Goal: Task Accomplishment & Management: Manage account settings

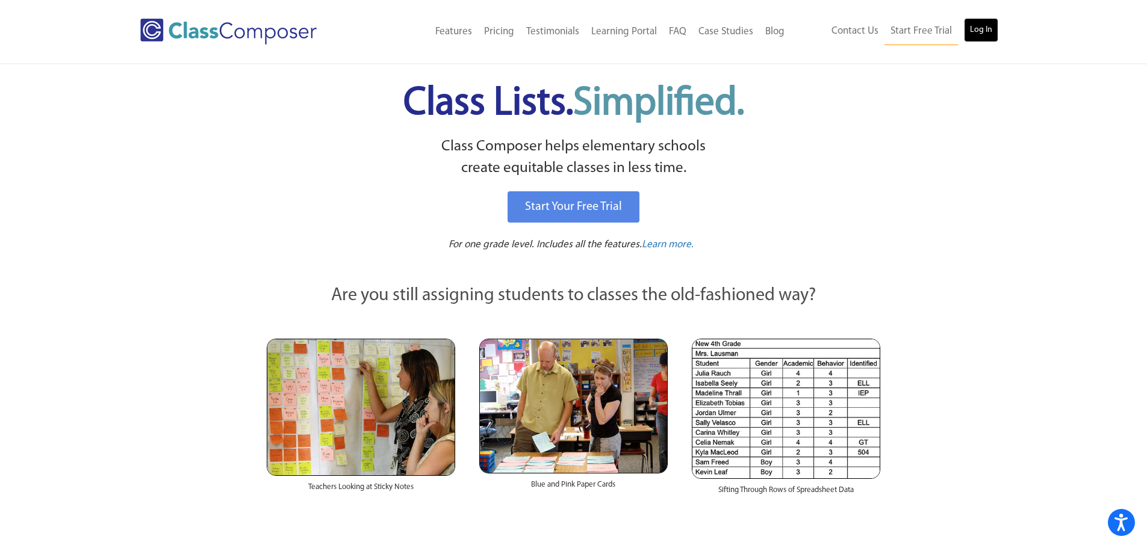
click at [996, 22] on link "Log In" at bounding box center [981, 30] width 34 height 24
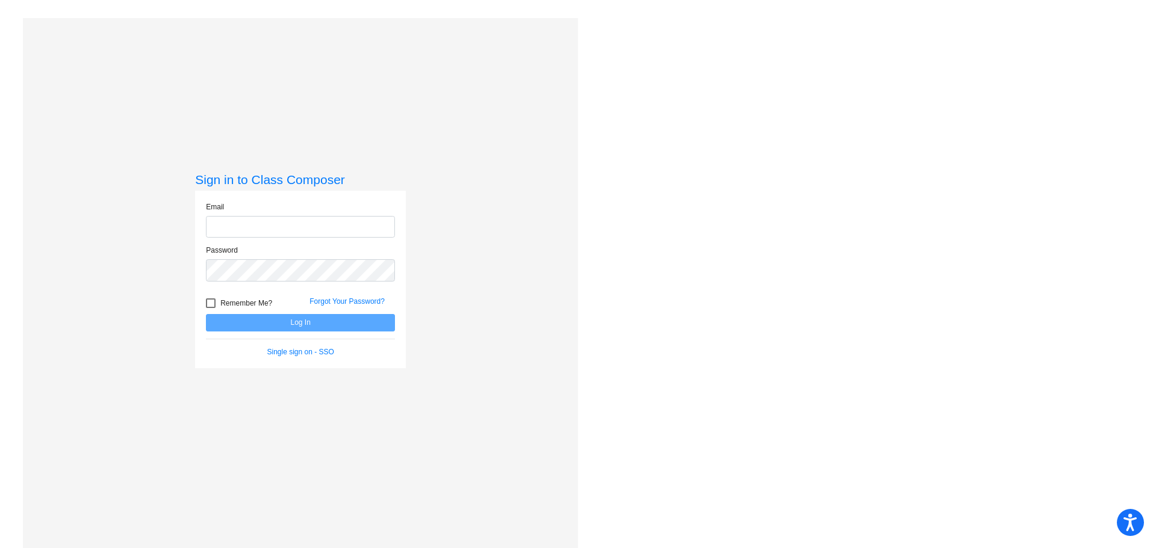
type input "[EMAIL_ADDRESS][DOMAIN_NAME]"
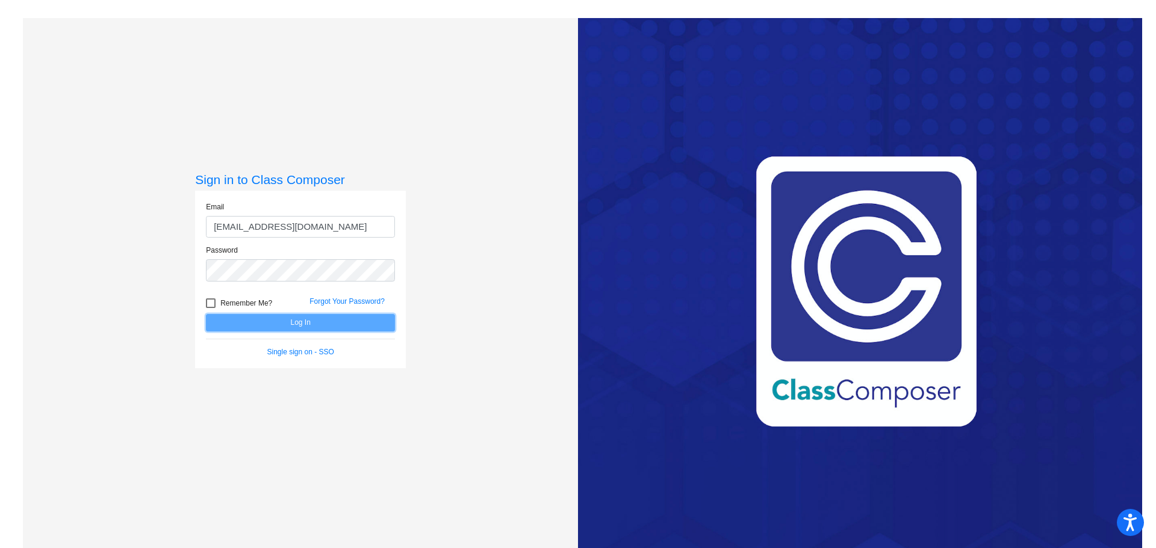
click at [363, 326] on button "Log In" at bounding box center [300, 322] width 189 height 17
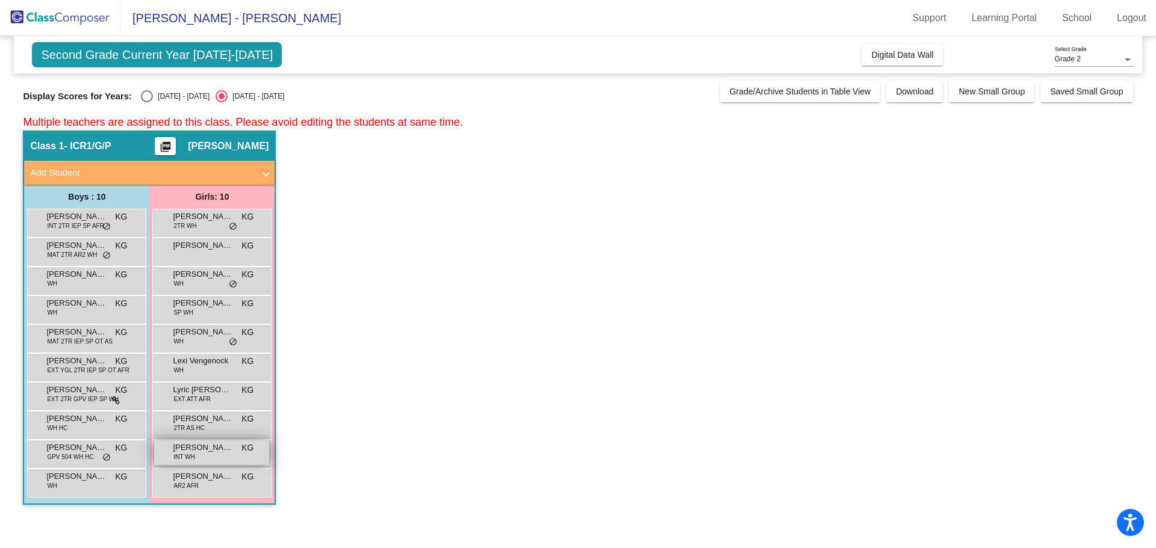
click at [188, 448] on span "[PERSON_NAME]" at bounding box center [203, 448] width 60 height 12
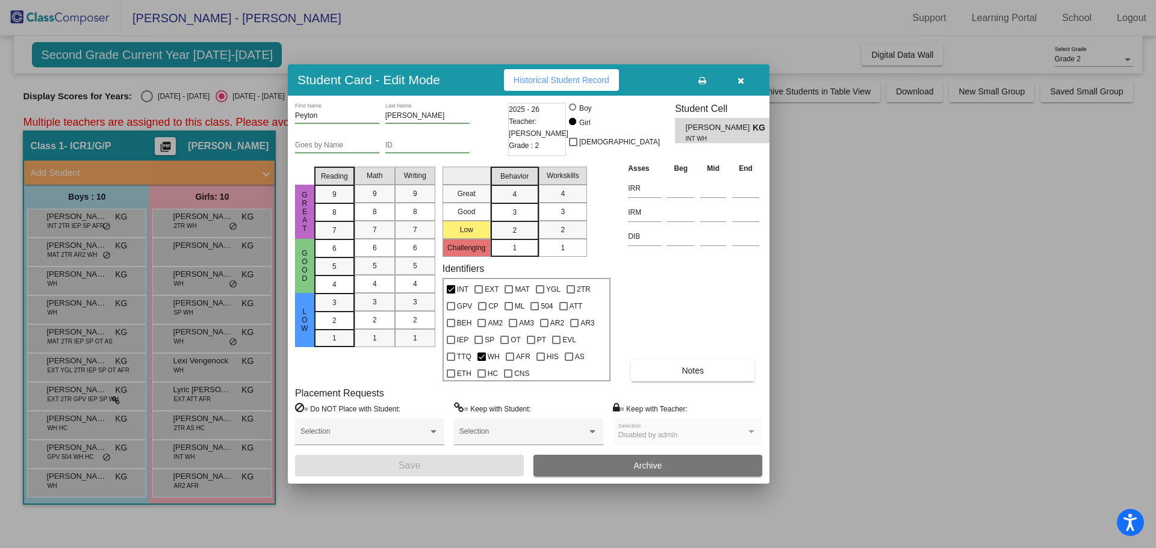
click at [149, 96] on div at bounding box center [578, 274] width 1156 height 548
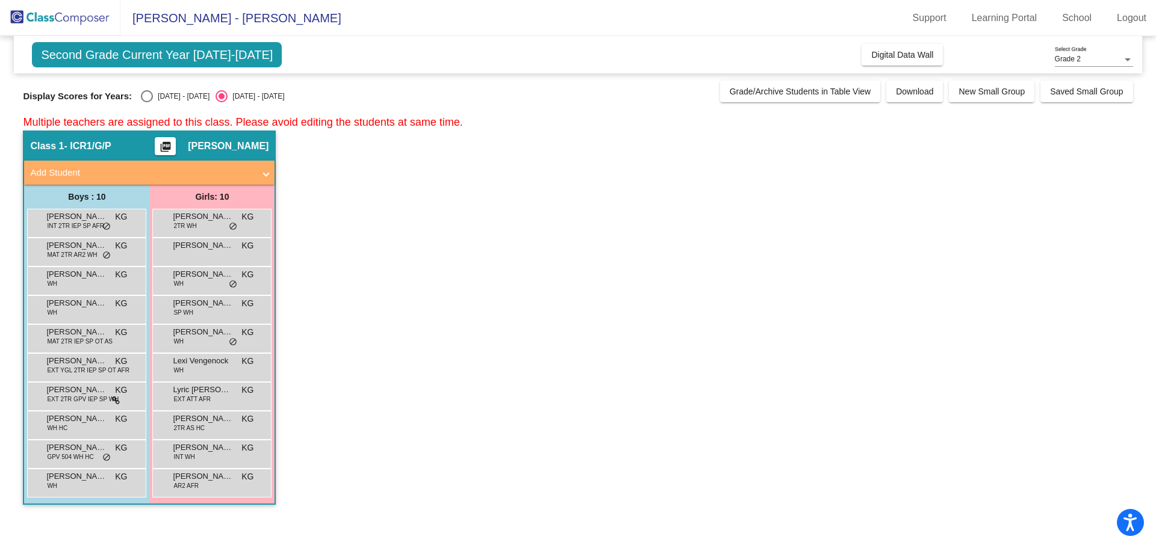
click at [149, 94] on div "Select an option" at bounding box center [147, 96] width 12 height 12
click at [147, 102] on input "[DATE] - [DATE]" at bounding box center [146, 102] width 1 height 1
radio input "true"
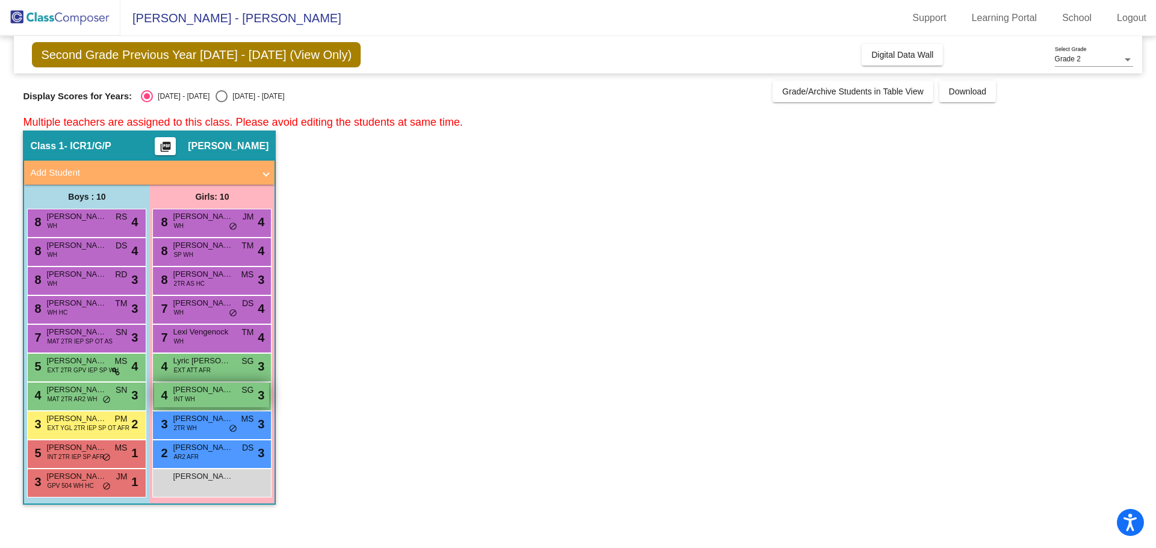
click at [206, 395] on span "[PERSON_NAME]" at bounding box center [203, 390] width 60 height 12
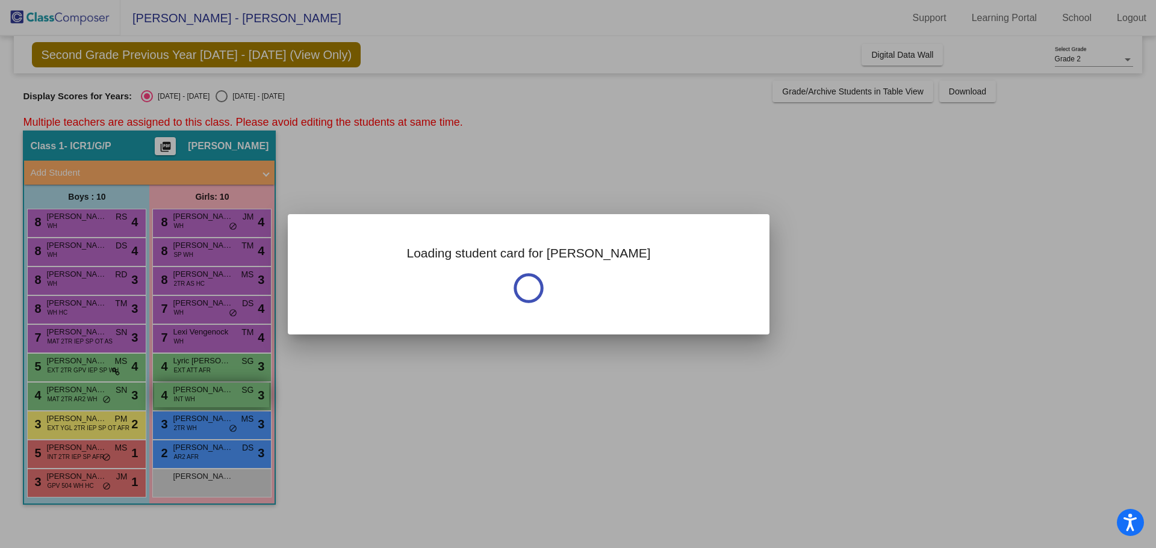
click at [206, 395] on div at bounding box center [578, 274] width 1156 height 548
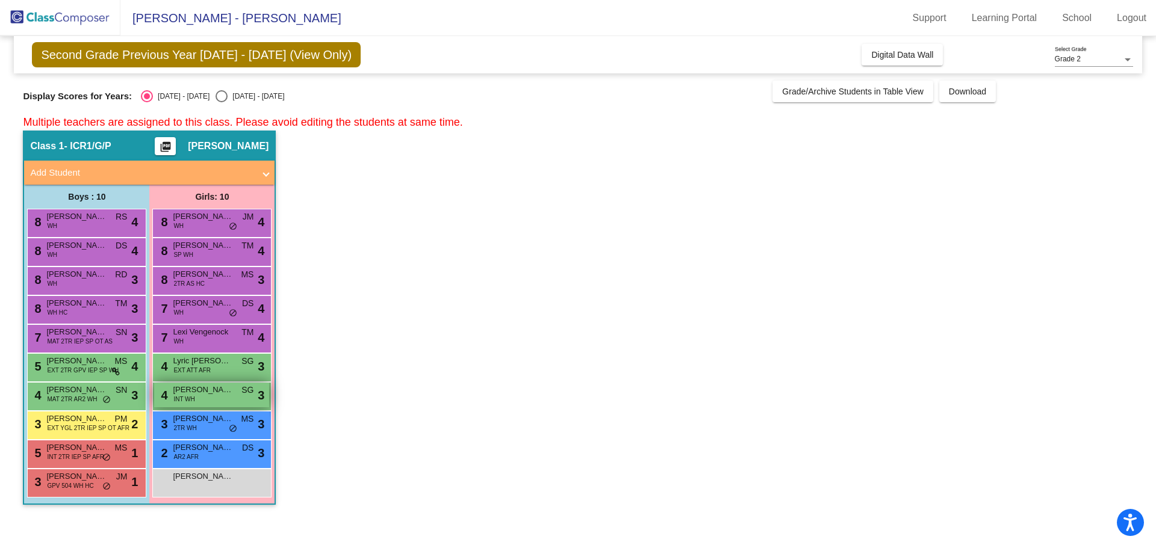
click at [211, 392] on span "[PERSON_NAME]" at bounding box center [203, 390] width 60 height 12
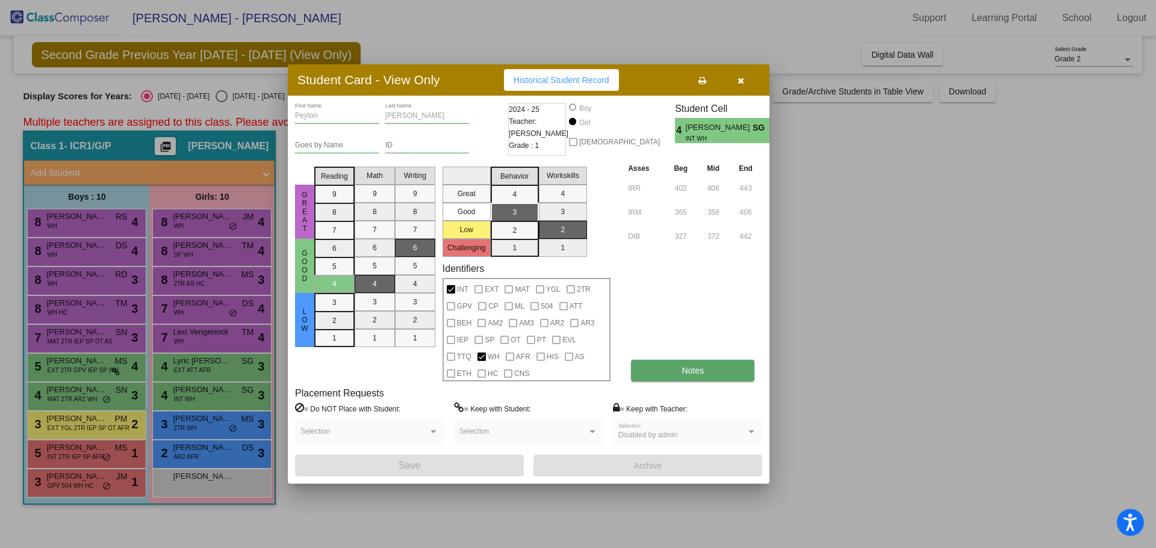
click at [701, 364] on button "Notes" at bounding box center [692, 371] width 123 height 22
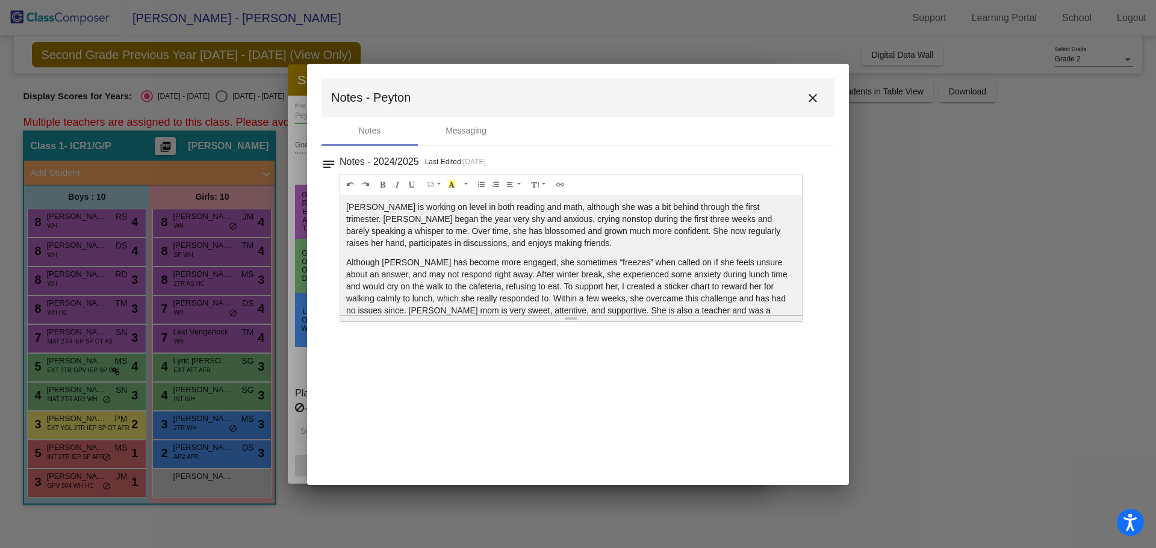
scroll to position [26, 0]
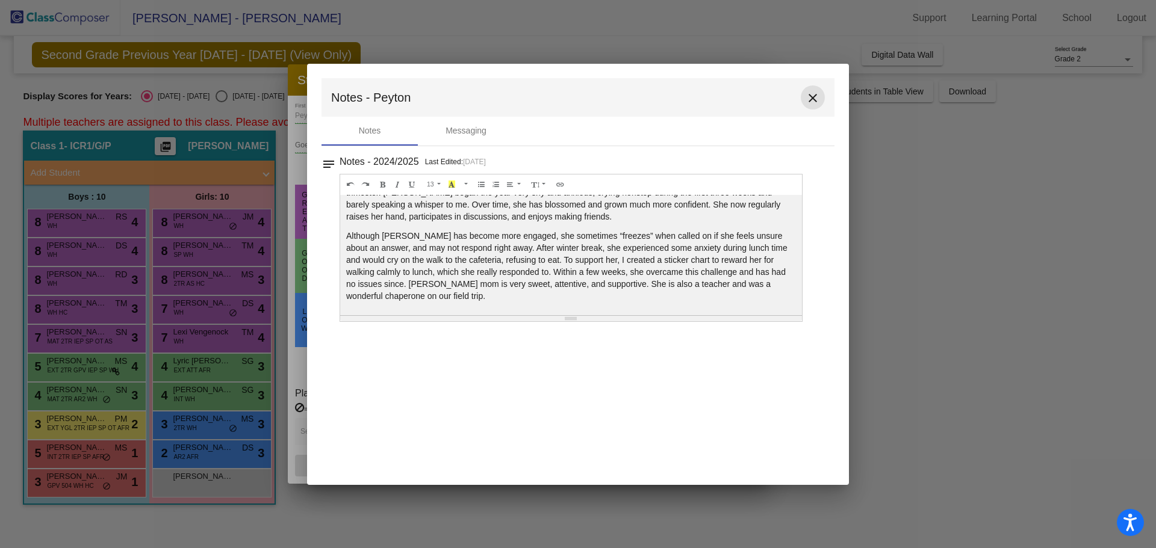
drag, startPoint x: 816, startPoint y: 104, endPoint x: 666, endPoint y: 7, distance: 178.5
click at [808, 98] on mat-icon "close" at bounding box center [812, 98] width 14 height 14
